Goal: Task Accomplishment & Management: Use online tool/utility

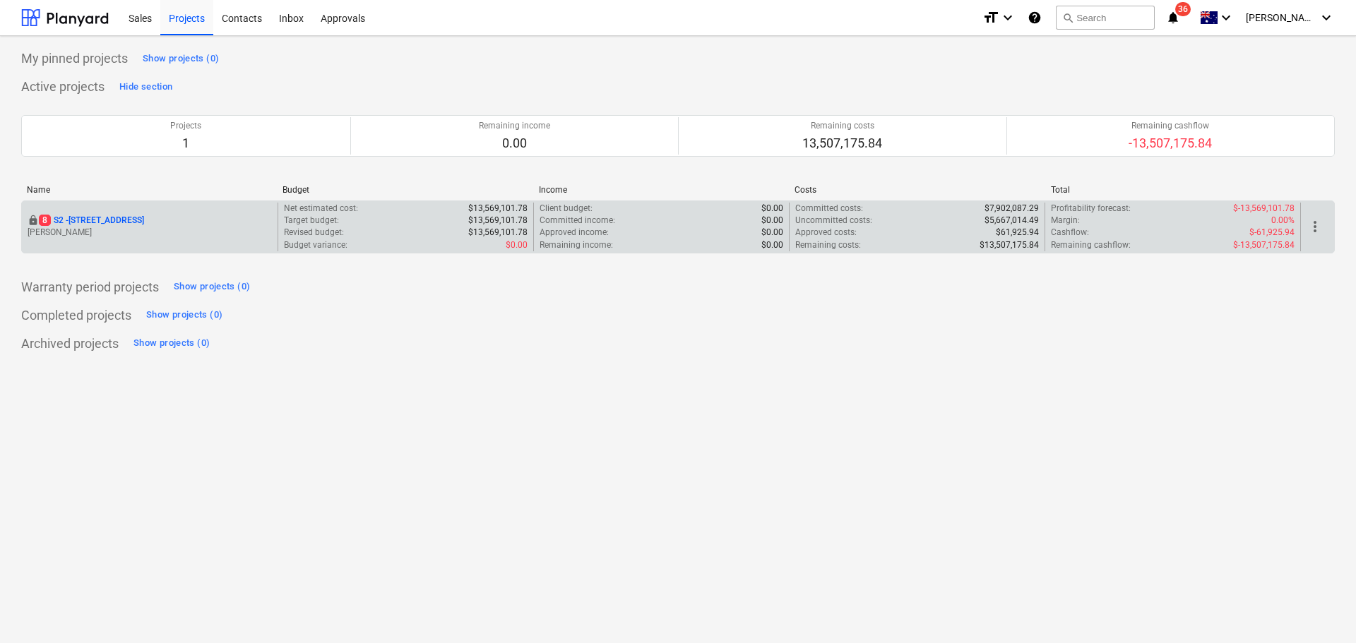
click at [201, 244] on div "locked [STREET_ADDRESS] Lebon" at bounding box center [150, 227] width 256 height 49
click at [190, 225] on div "locked [STREET_ADDRESS]" at bounding box center [150, 221] width 244 height 12
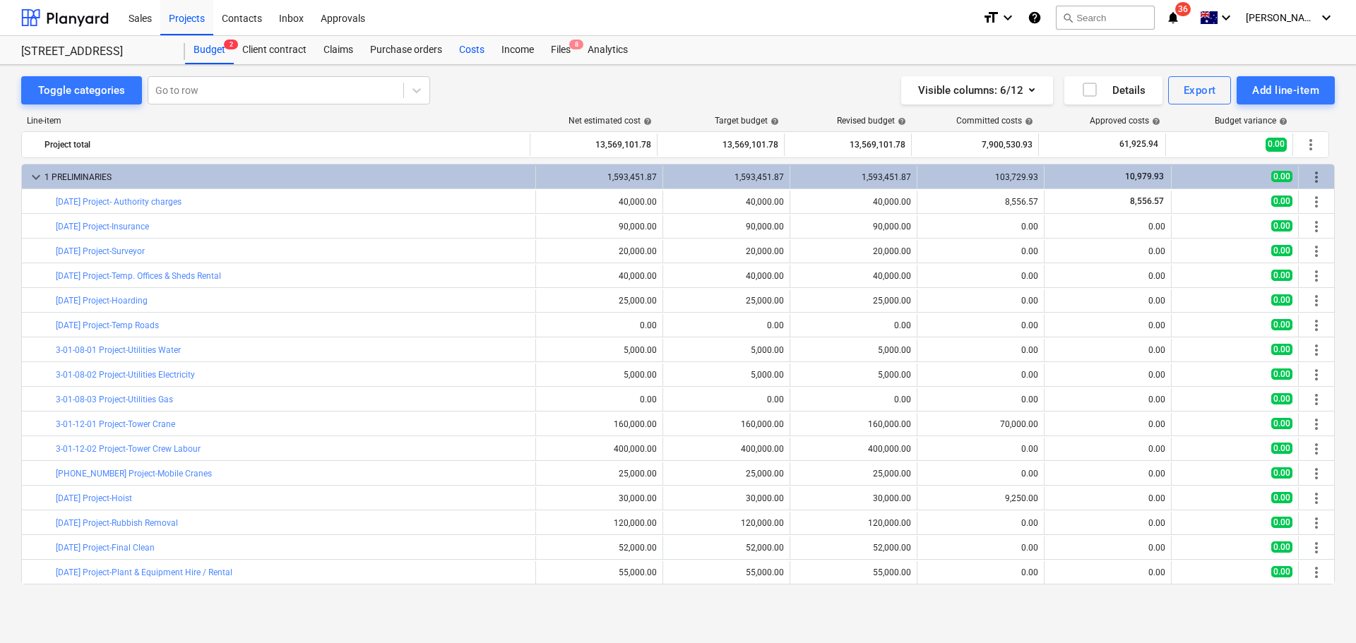
click at [460, 54] on div "Costs" at bounding box center [471, 50] width 42 height 28
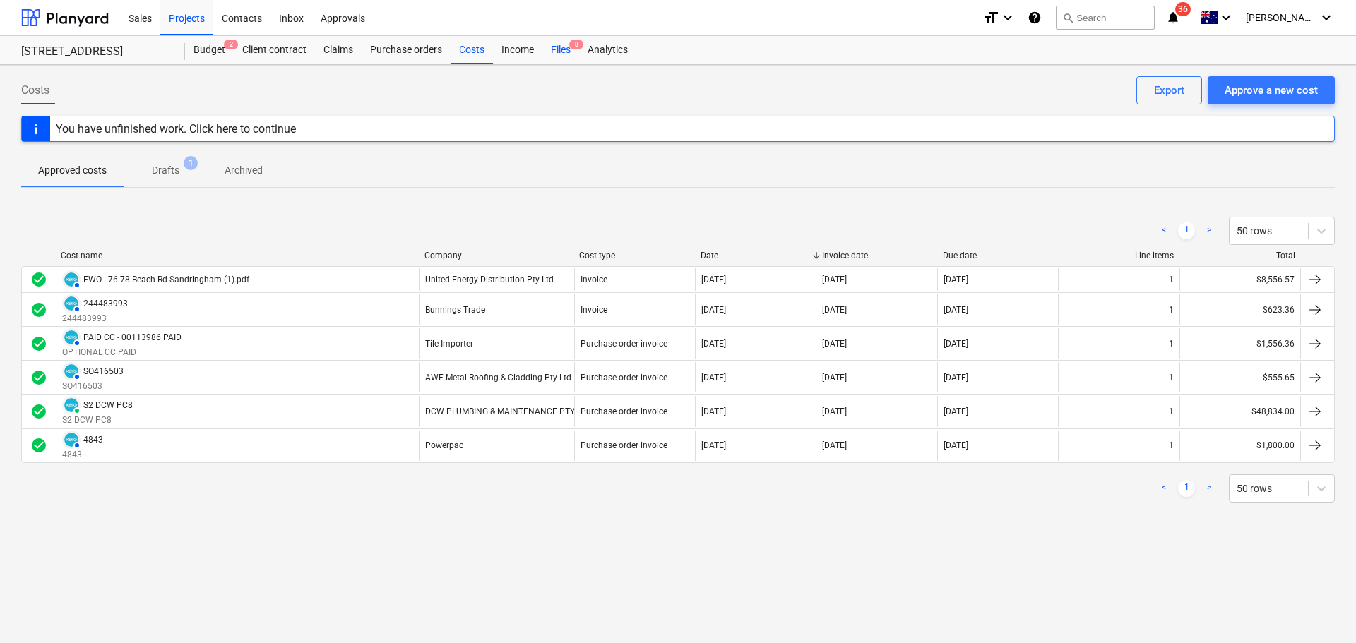
click at [554, 53] on div "Files 8" at bounding box center [560, 50] width 37 height 28
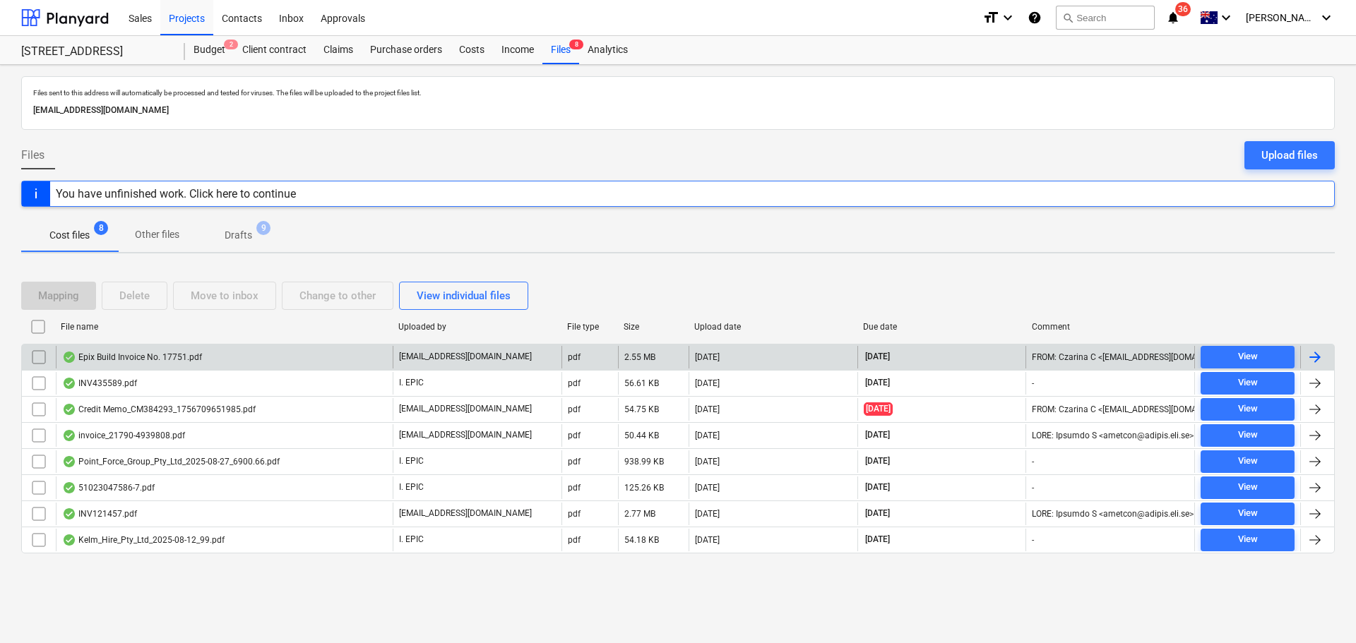
click at [220, 368] on div "Epix Build Invoice No. 17751.pdf" at bounding box center [224, 357] width 337 height 23
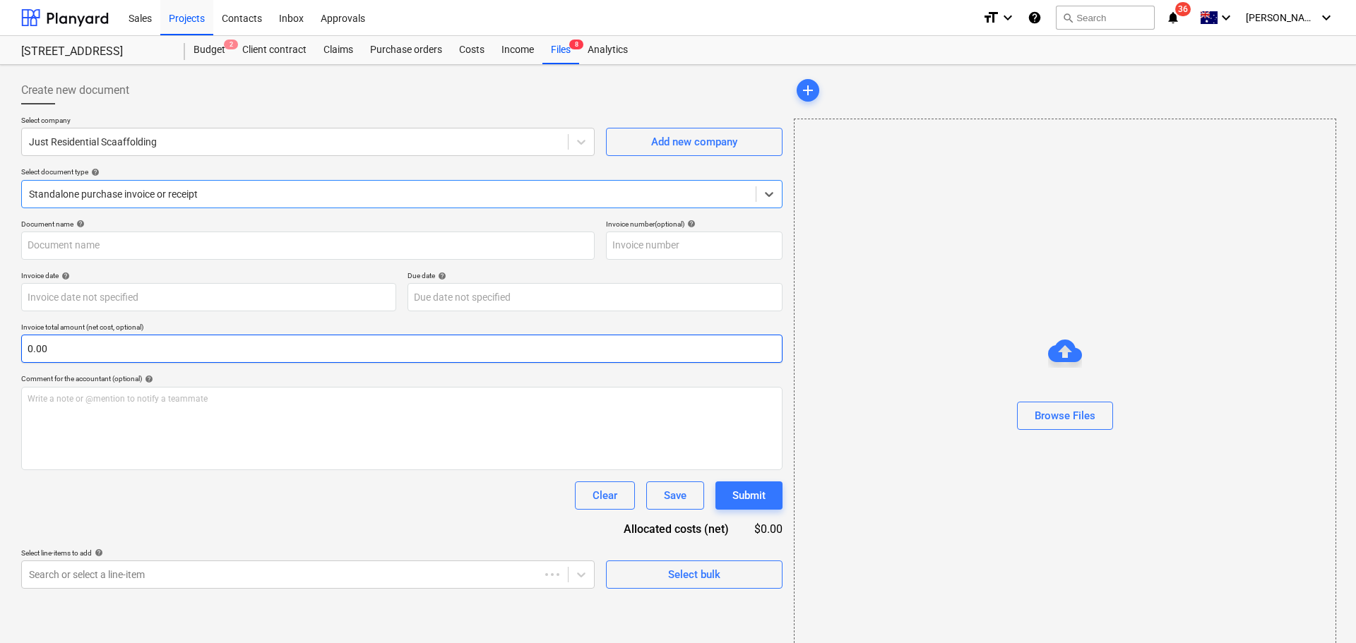
type input "00017751"
type input "[DATE]"
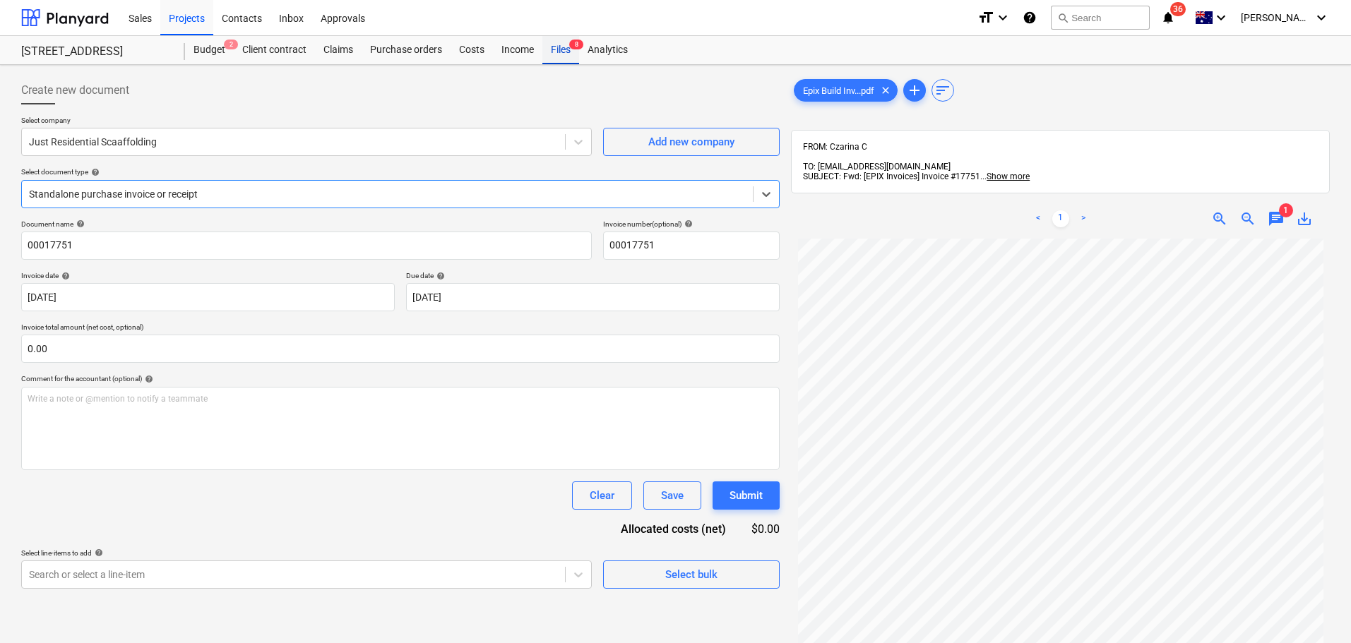
click at [551, 47] on div "Files 8" at bounding box center [560, 50] width 37 height 28
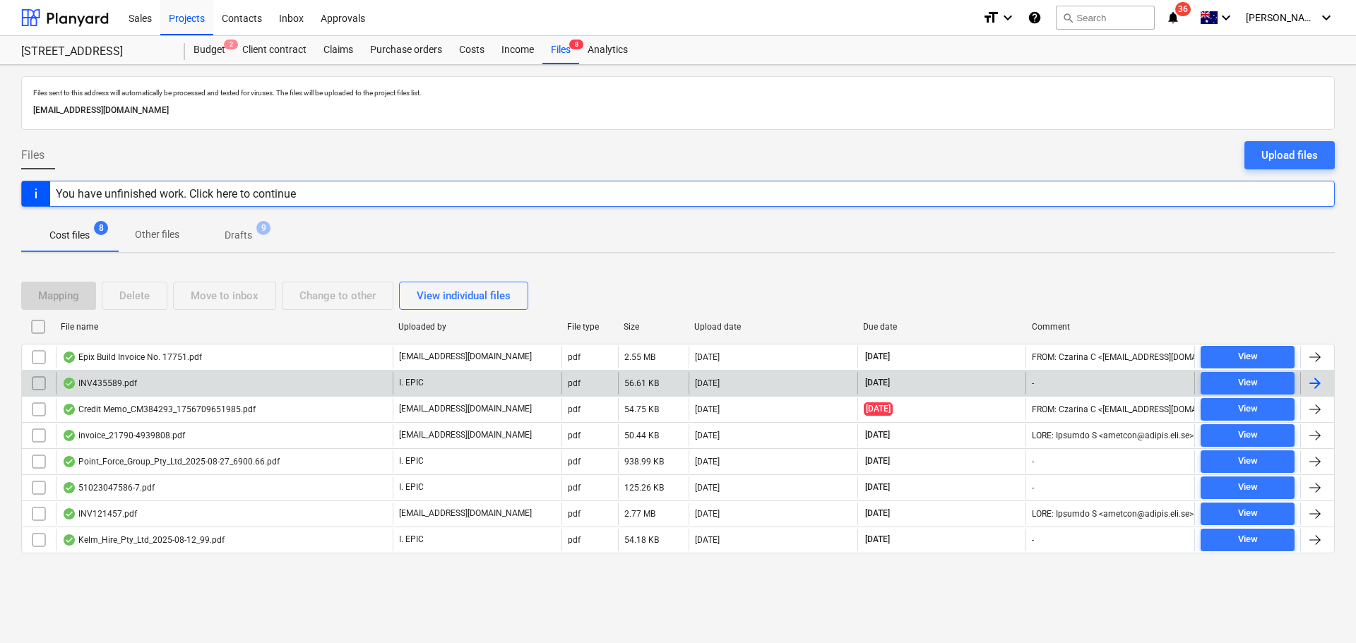
click at [205, 386] on div "INV435589.pdf" at bounding box center [224, 383] width 337 height 23
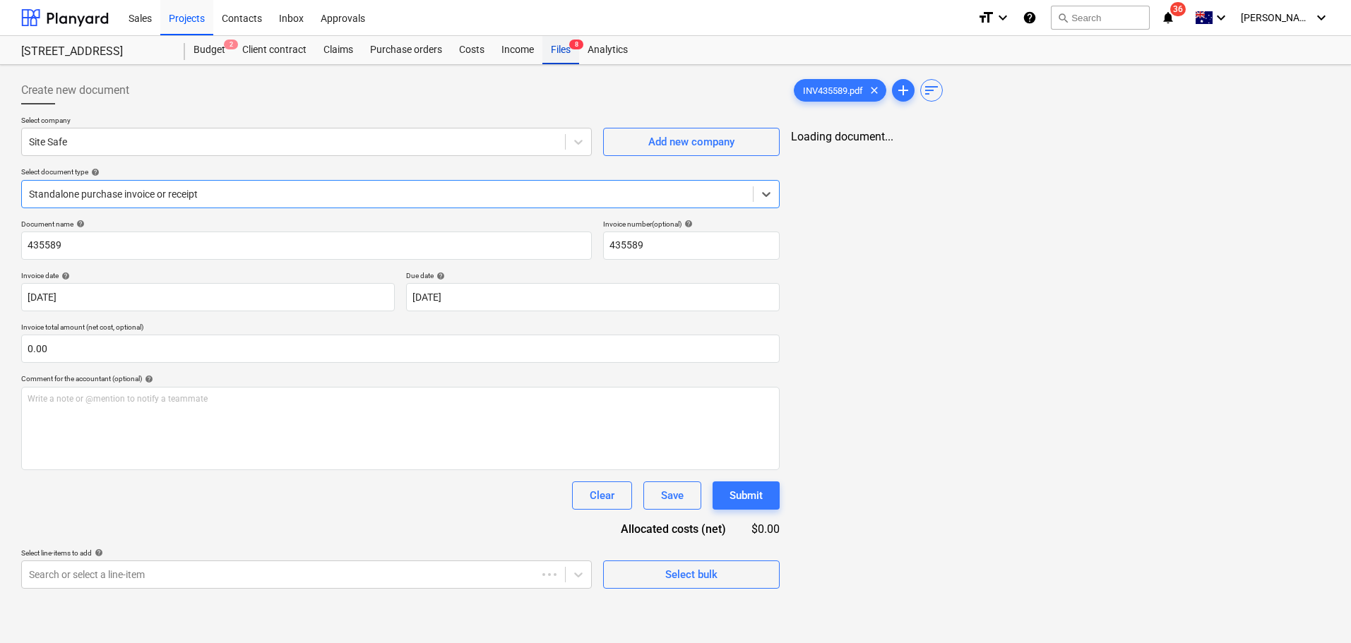
type input "435589"
type input "[DATE]"
click at [571, 52] on div "Files 8" at bounding box center [560, 50] width 37 height 28
